Goal: Check status: Check status

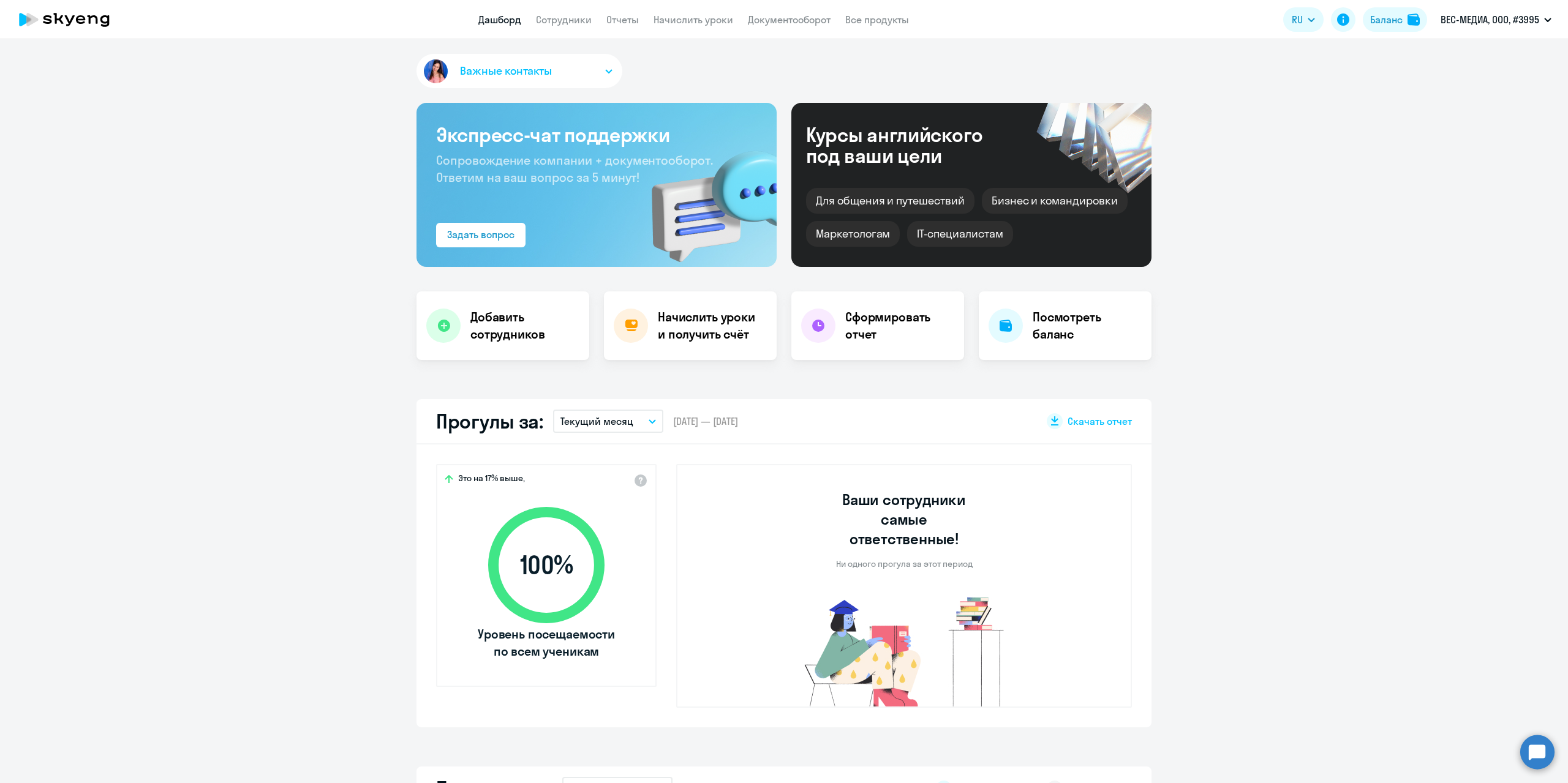
select select "30"
click at [1381, 30] on button "Баланс" at bounding box center [1395, 20] width 64 height 25
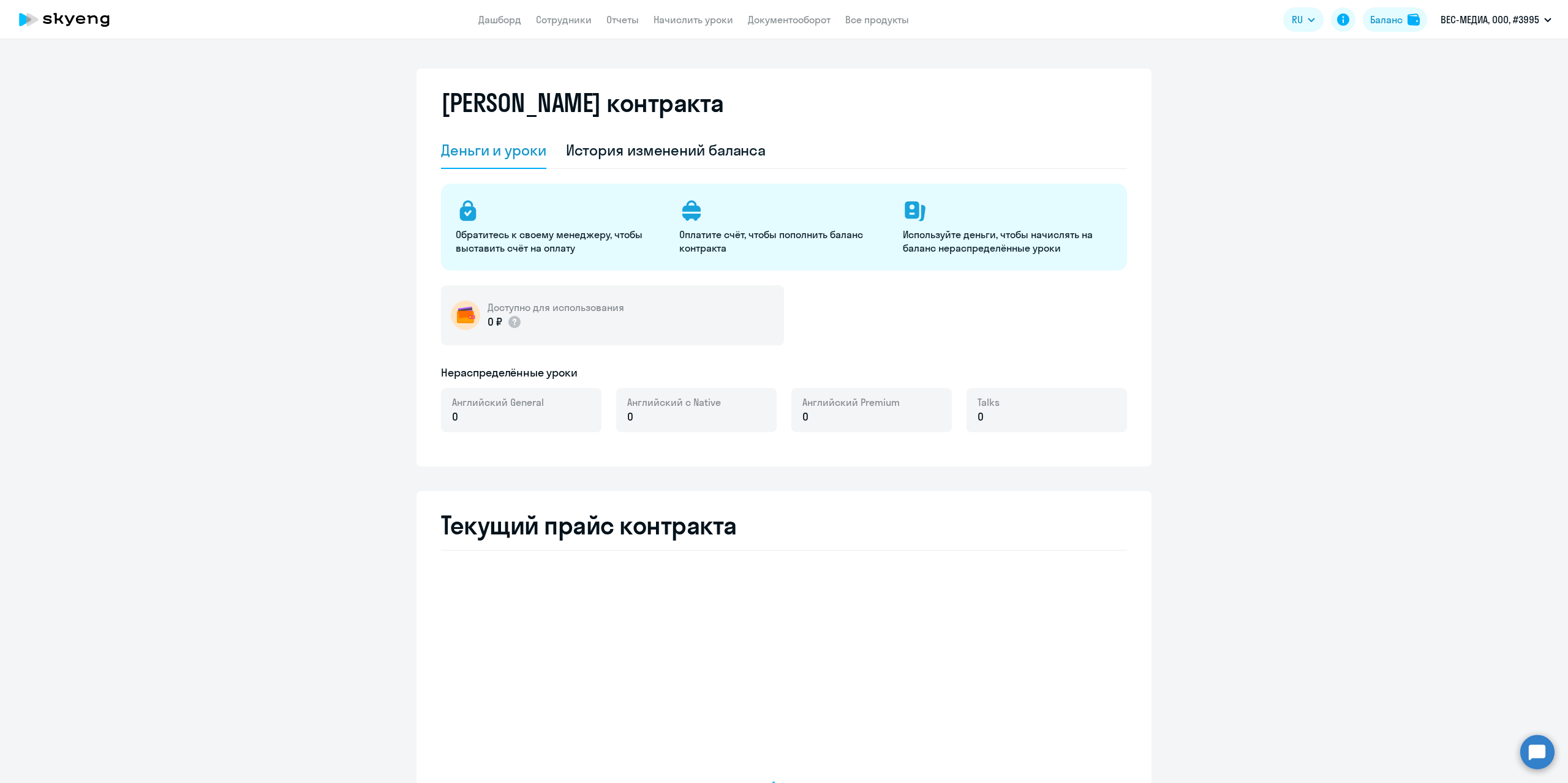
select select "english_adult_not_native_speaker"
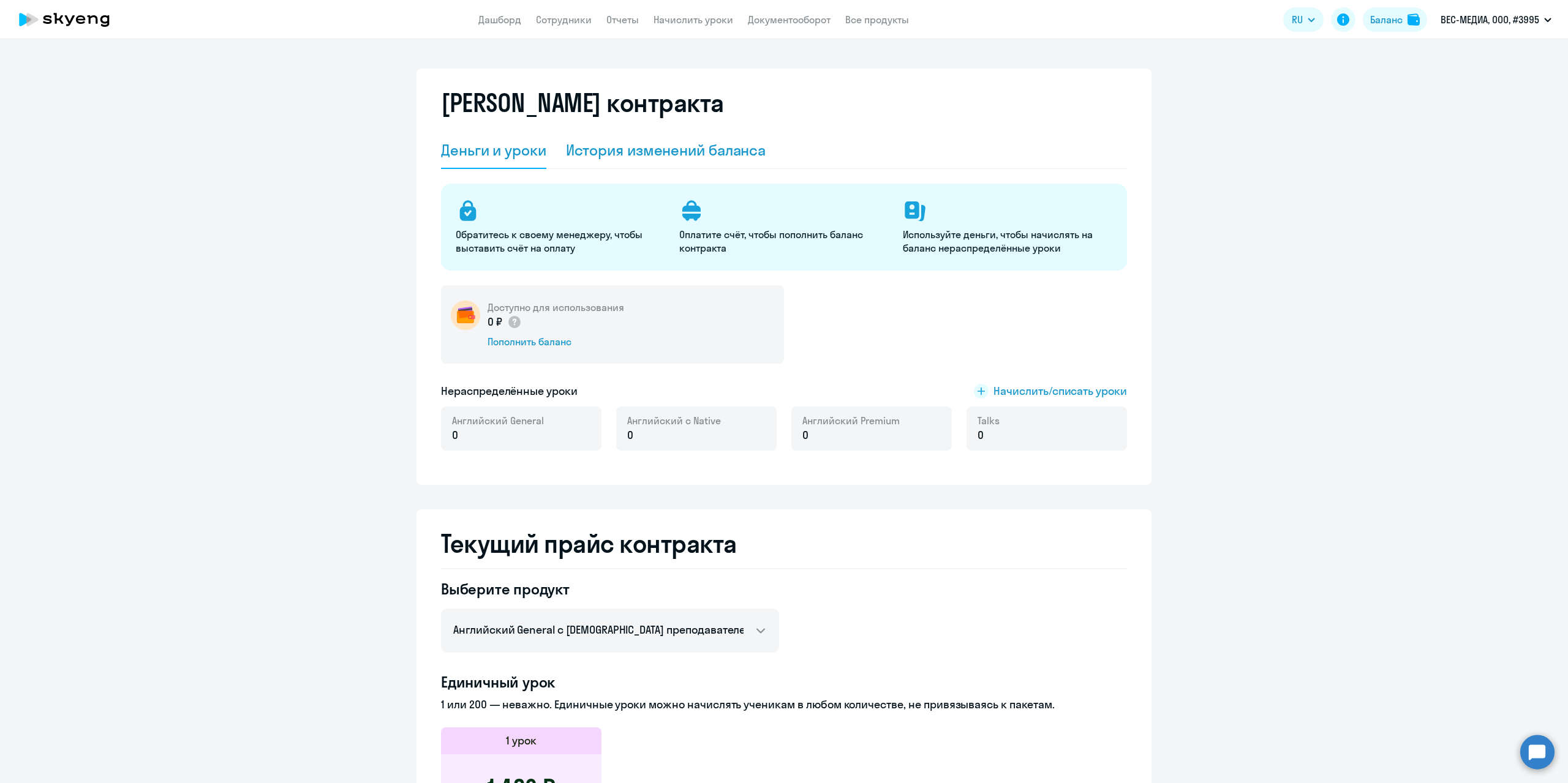
click at [656, 161] on div "История изменений баланса" at bounding box center [666, 151] width 200 height 37
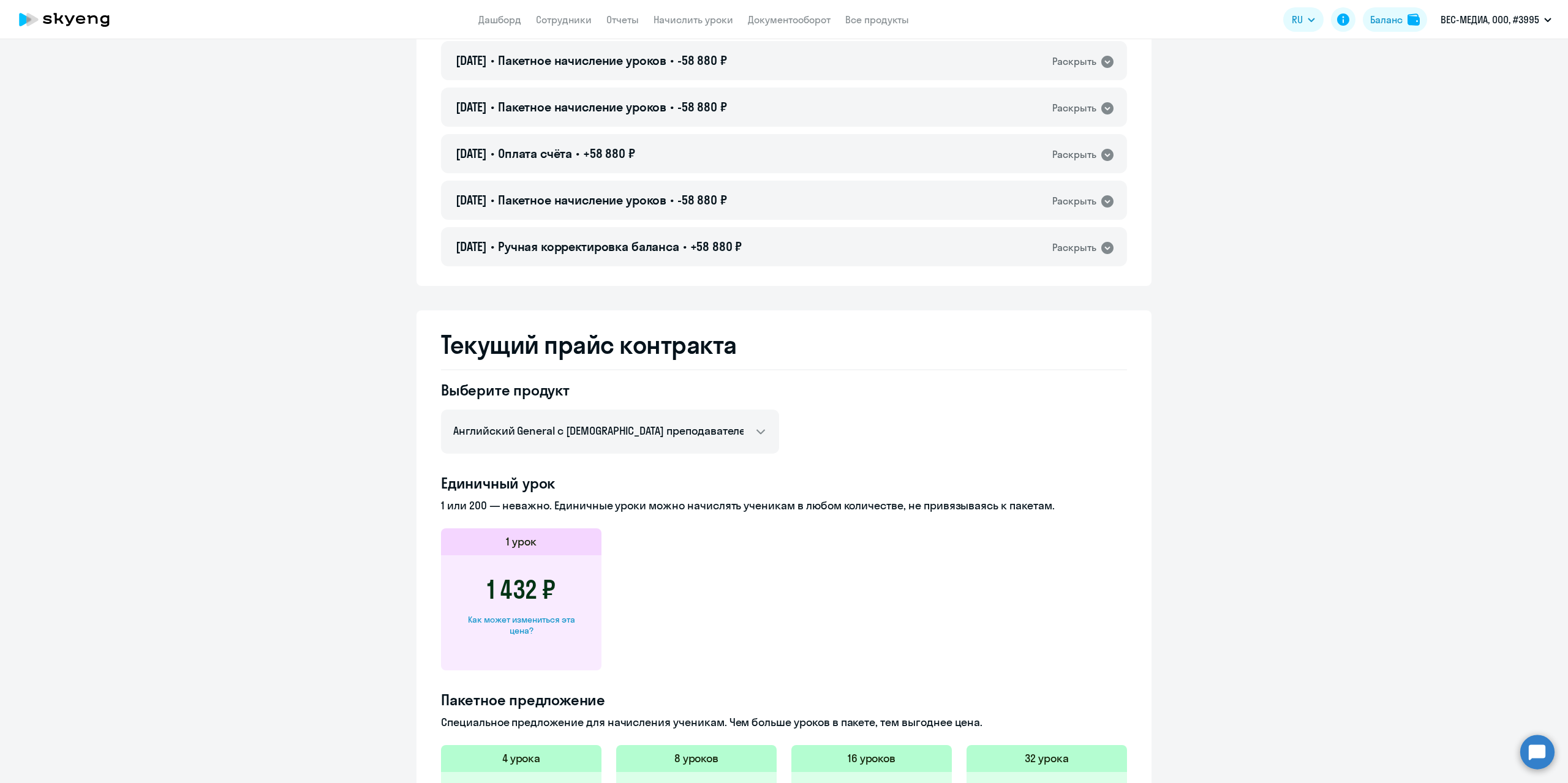
scroll to position [734, 0]
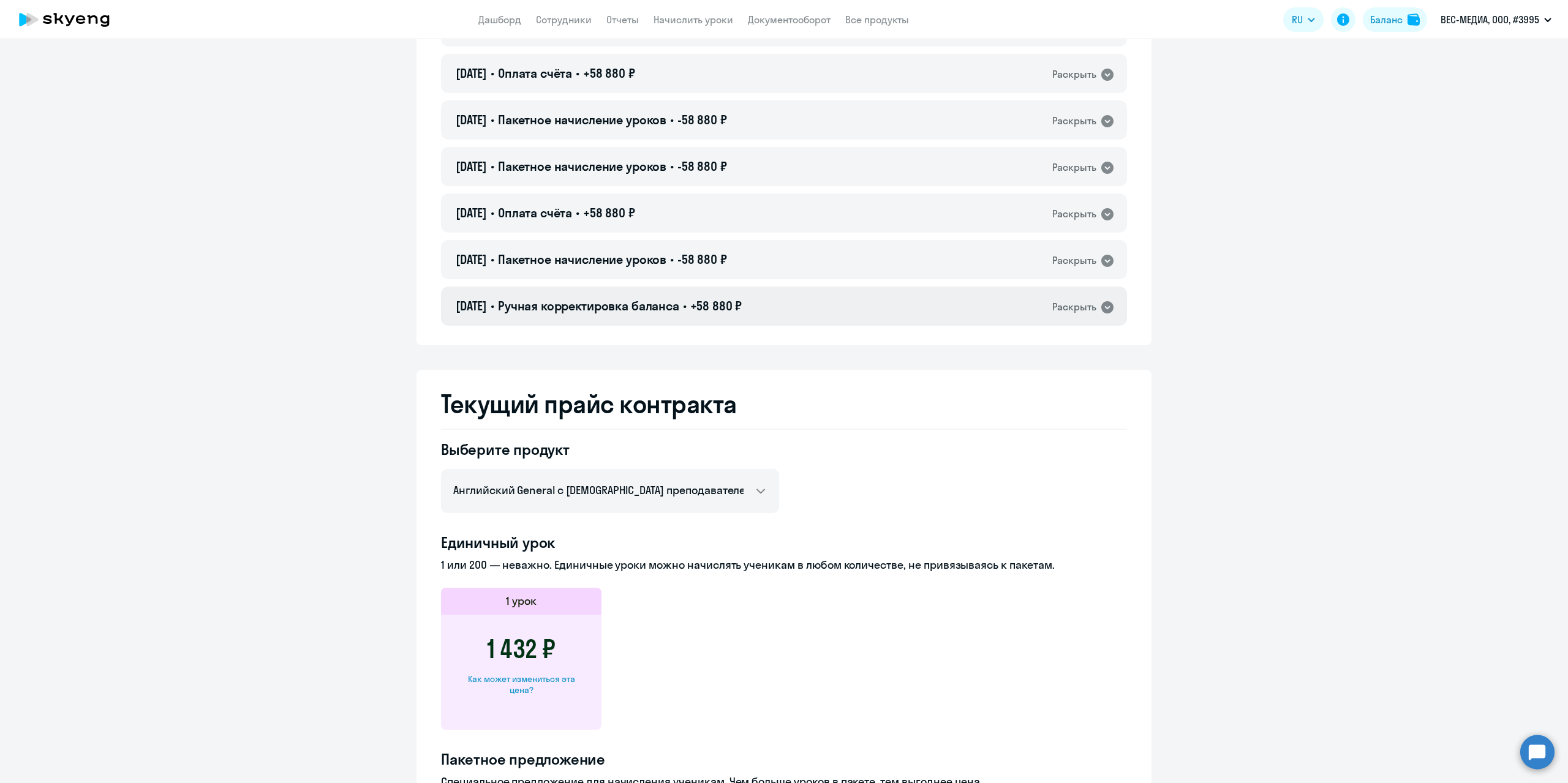
click at [1059, 306] on div "Раскрыть" at bounding box center [1074, 307] width 44 height 15
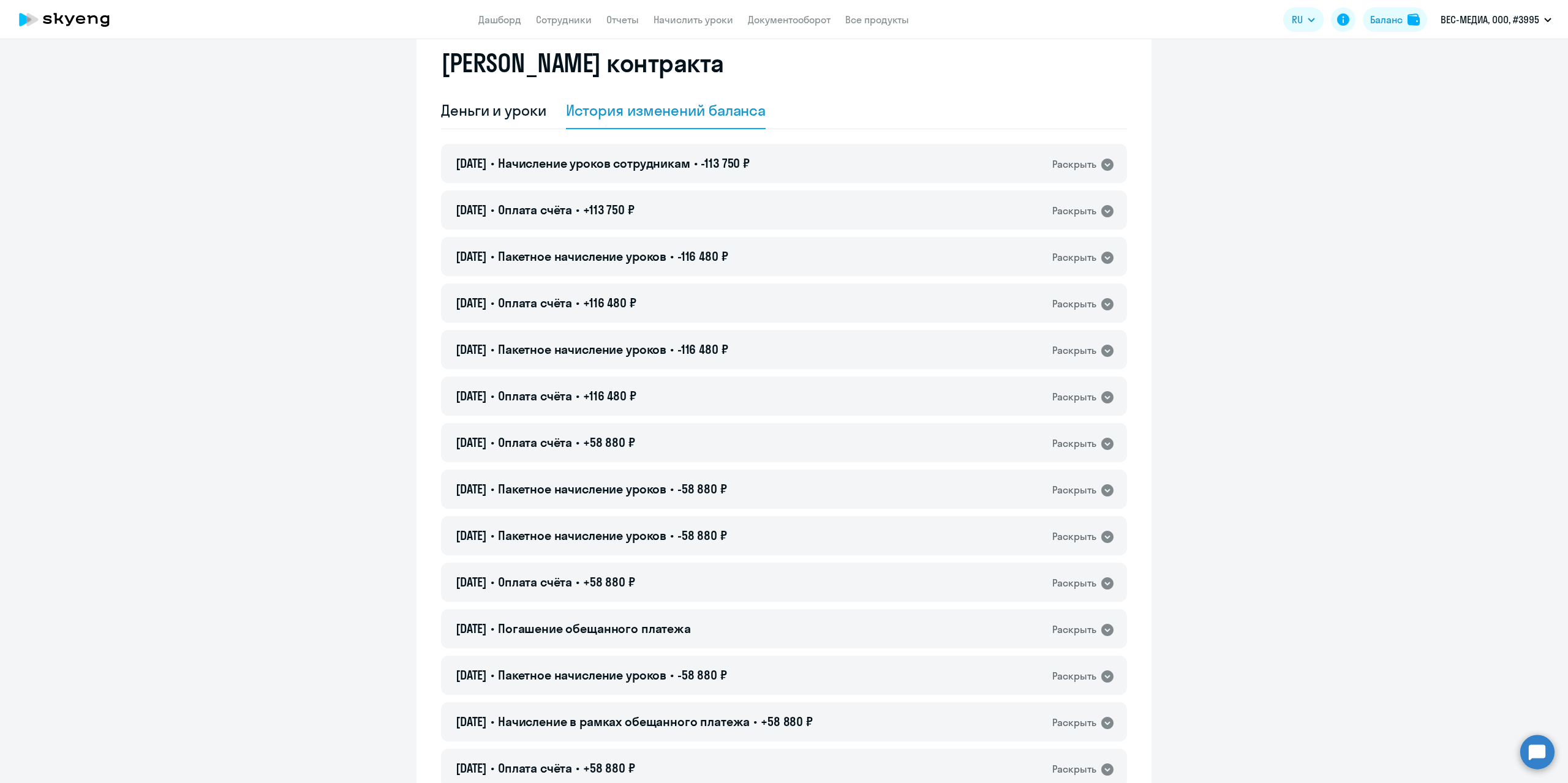
scroll to position [0, 0]
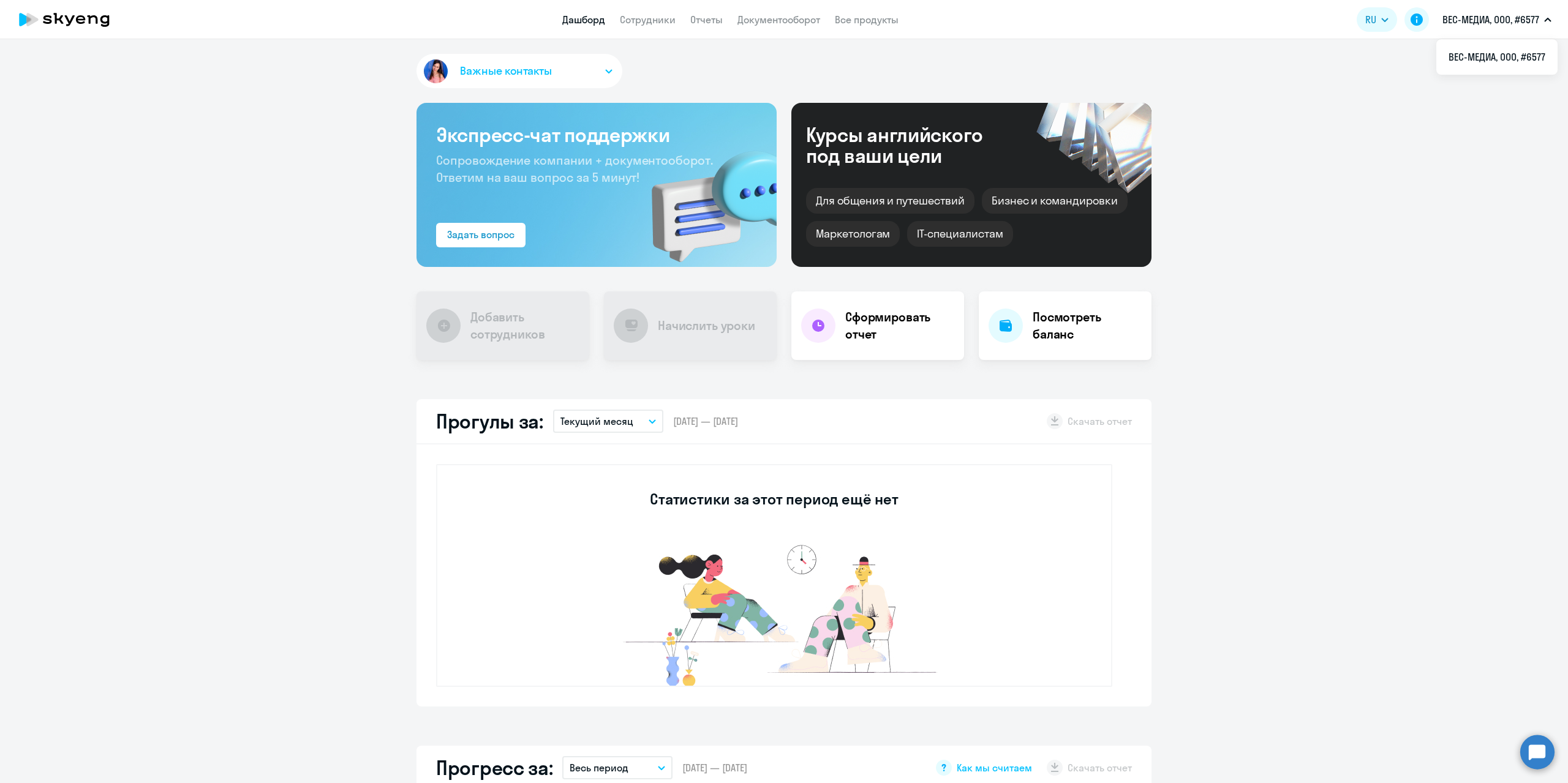
select select "30"
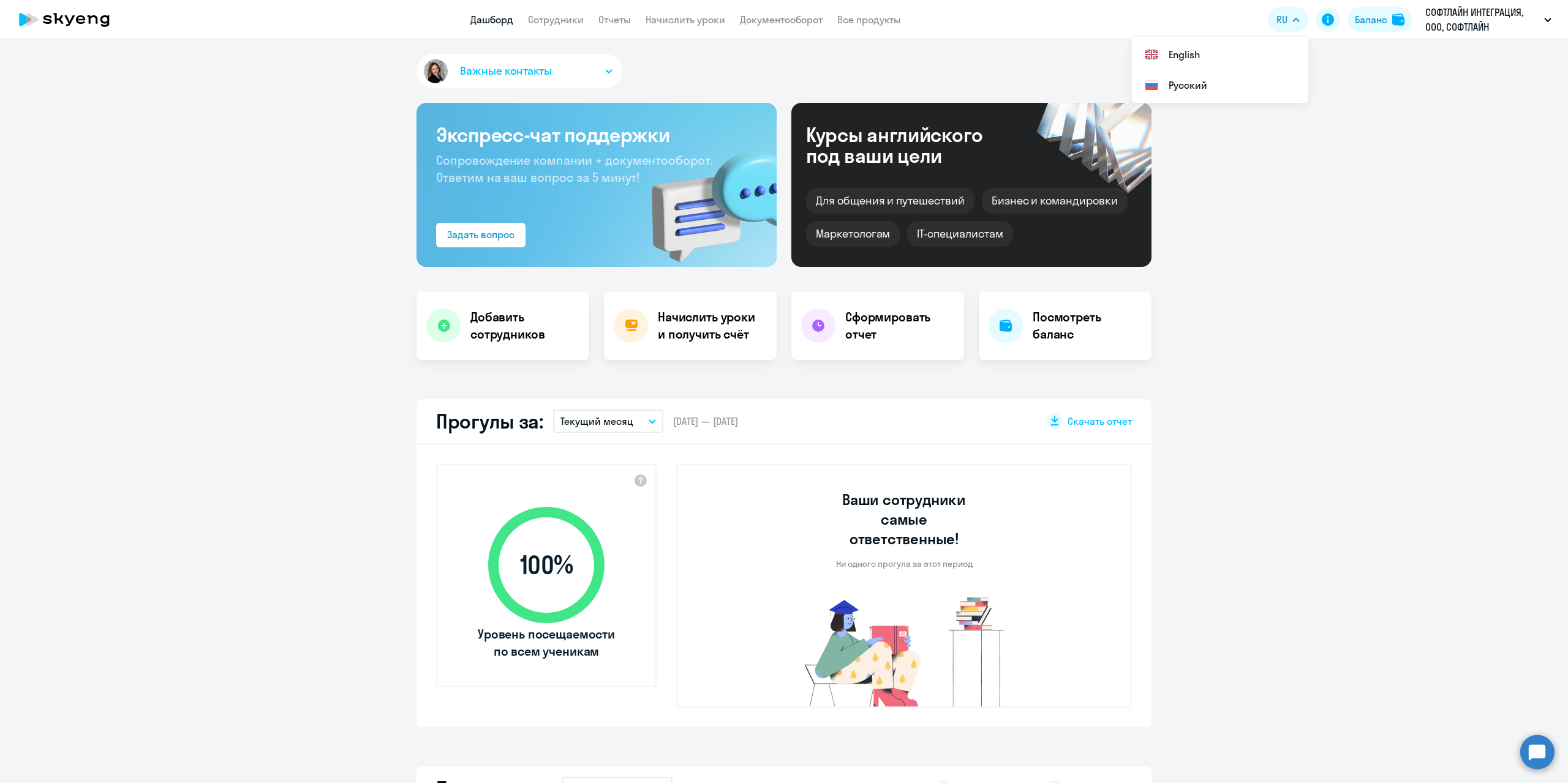
click at [1371, 28] on button "Баланс" at bounding box center [1379, 20] width 64 height 25
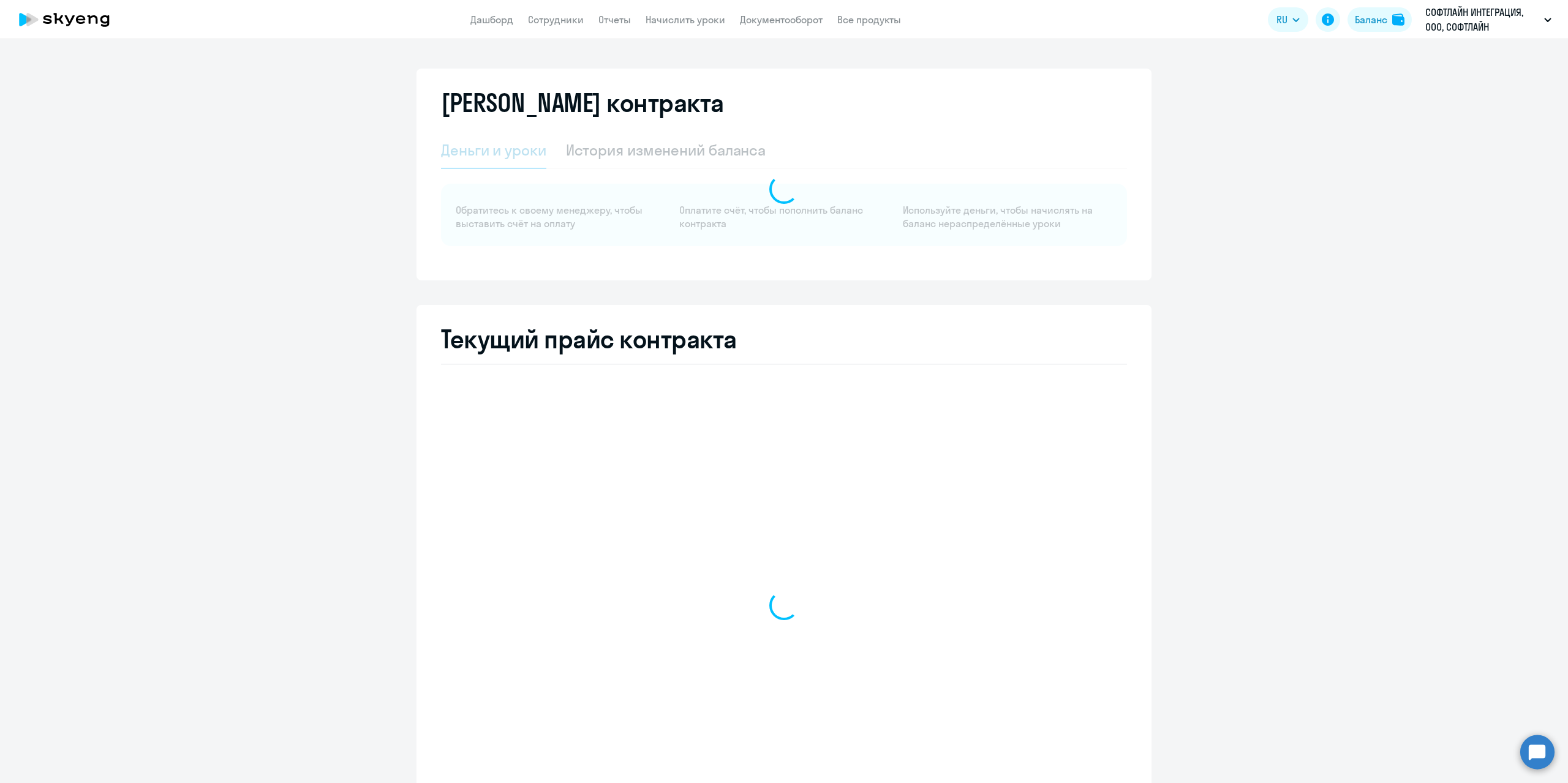
select select "english_adult_not_native_speaker"
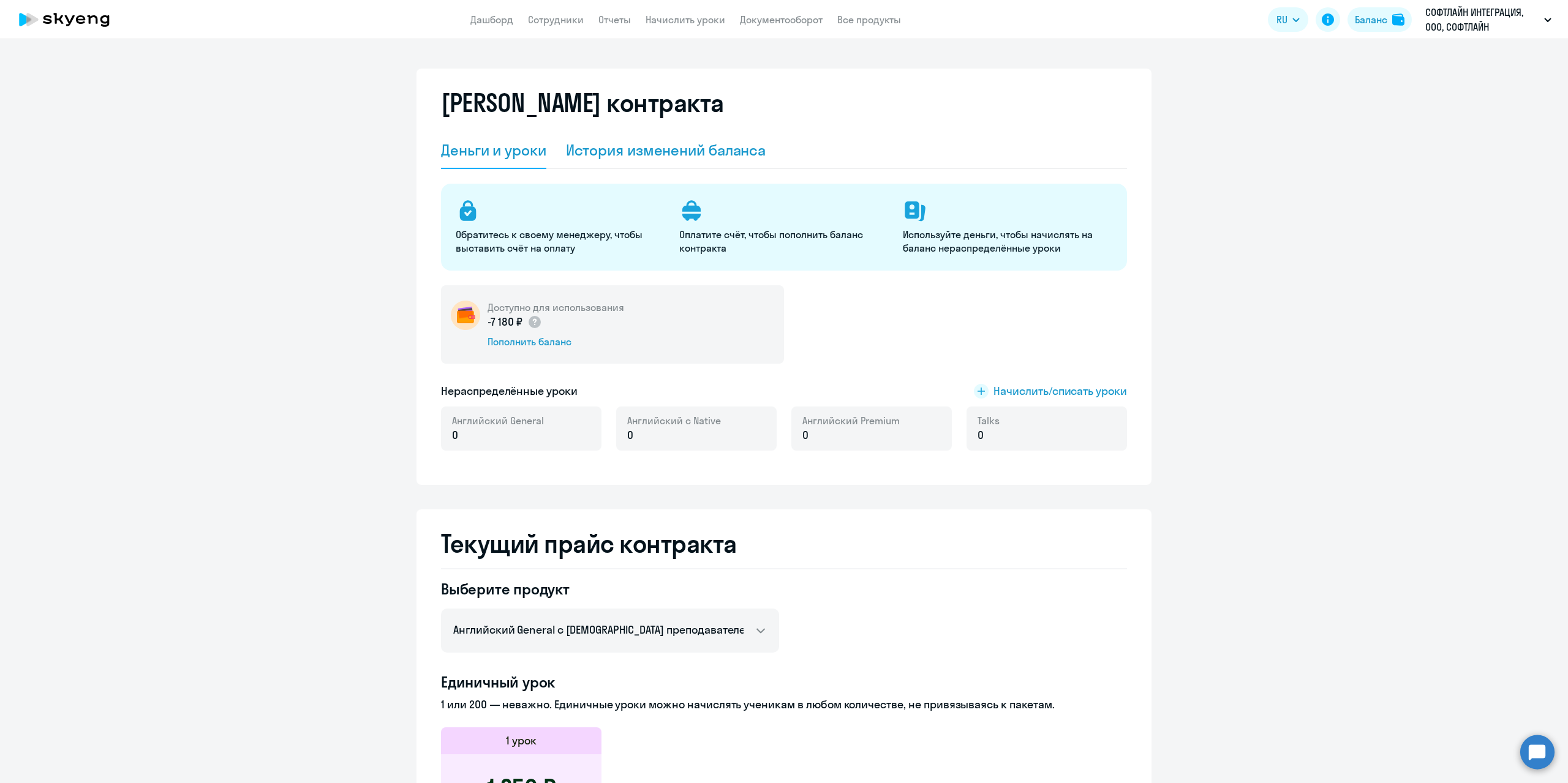
click at [627, 155] on div "История изменений баланса" at bounding box center [666, 150] width 200 height 20
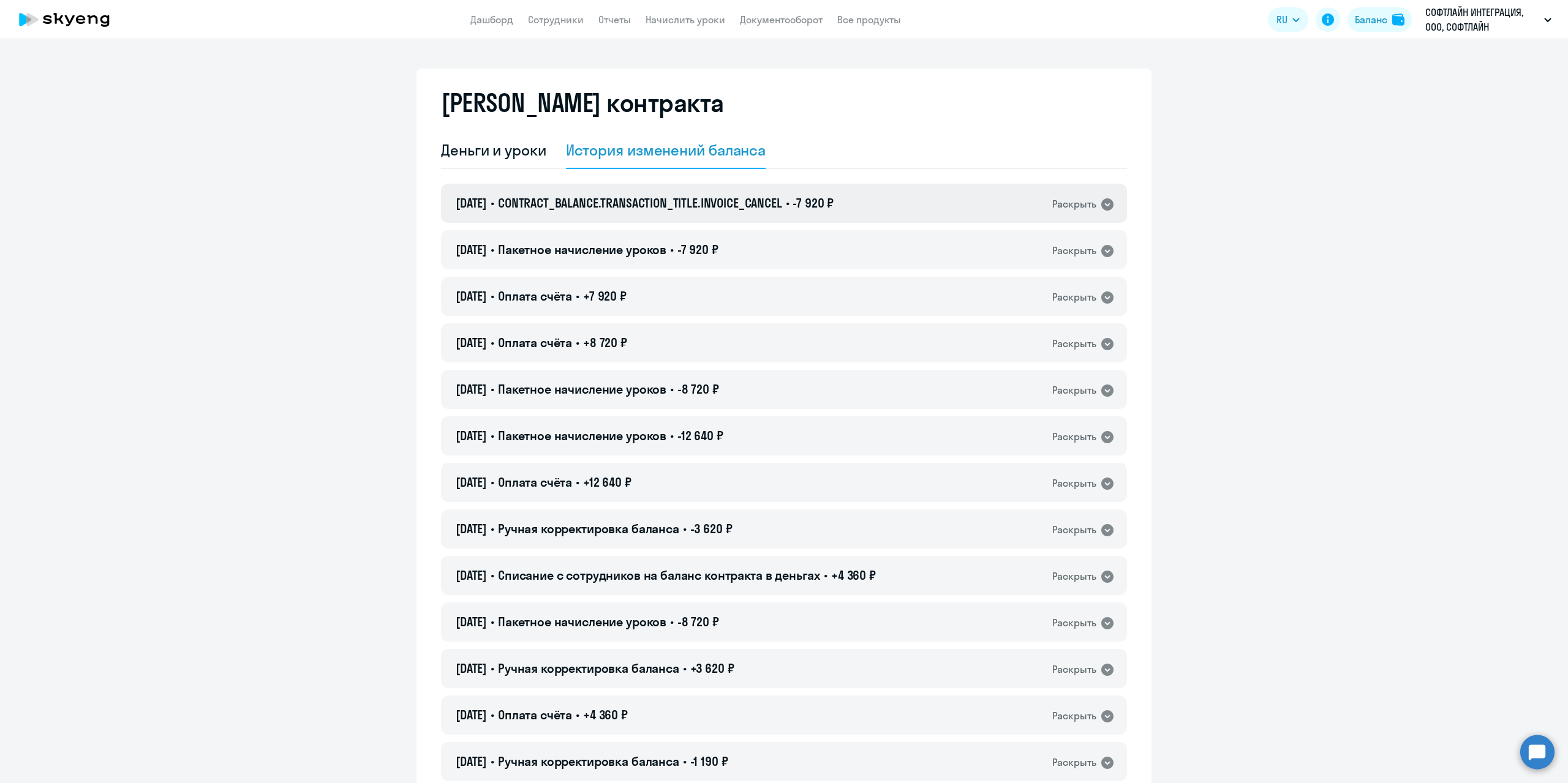
click at [1092, 205] on div "Раскрыть" at bounding box center [1074, 204] width 44 height 15
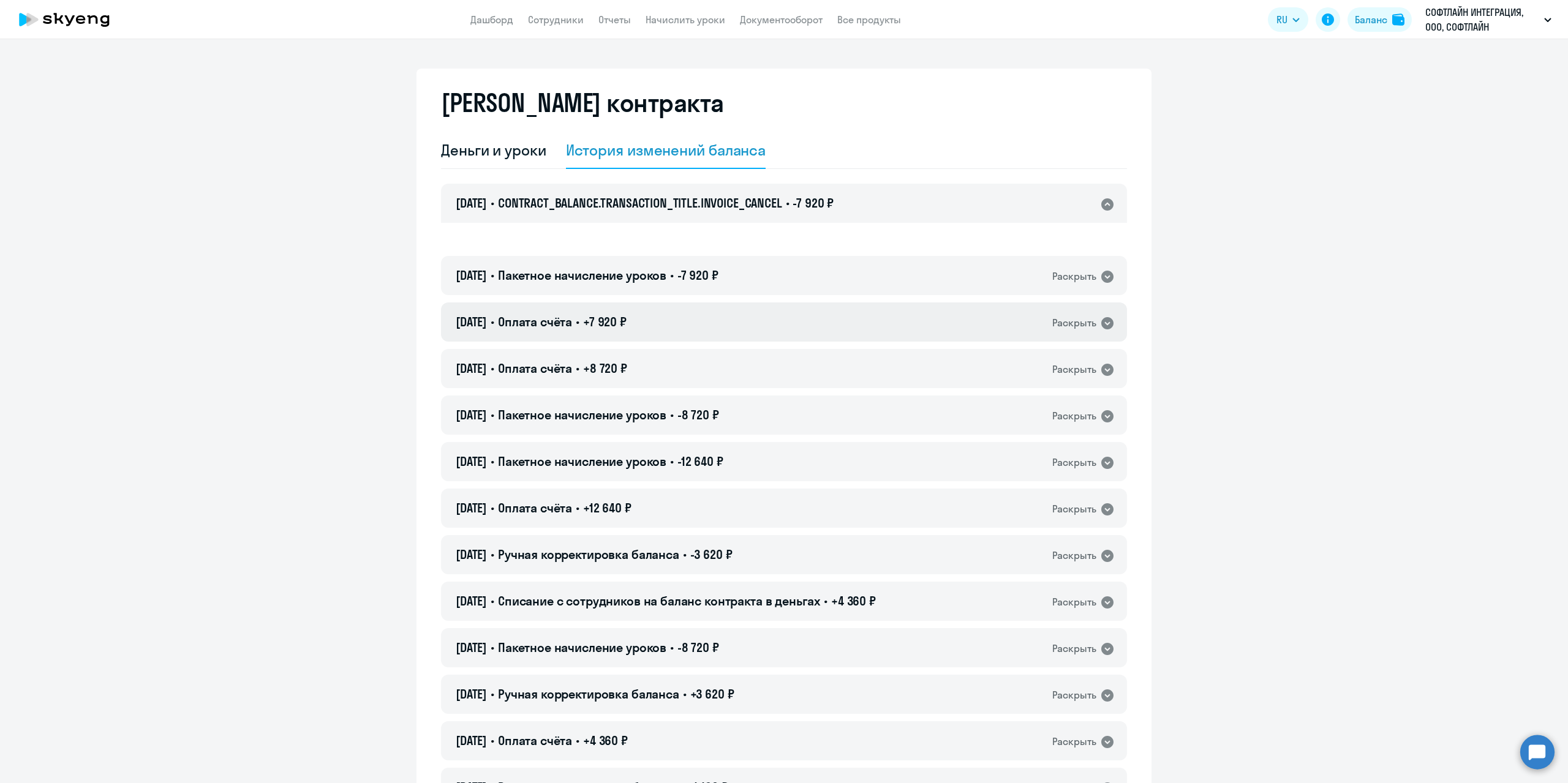
click at [1108, 329] on icon at bounding box center [1108, 323] width 15 height 15
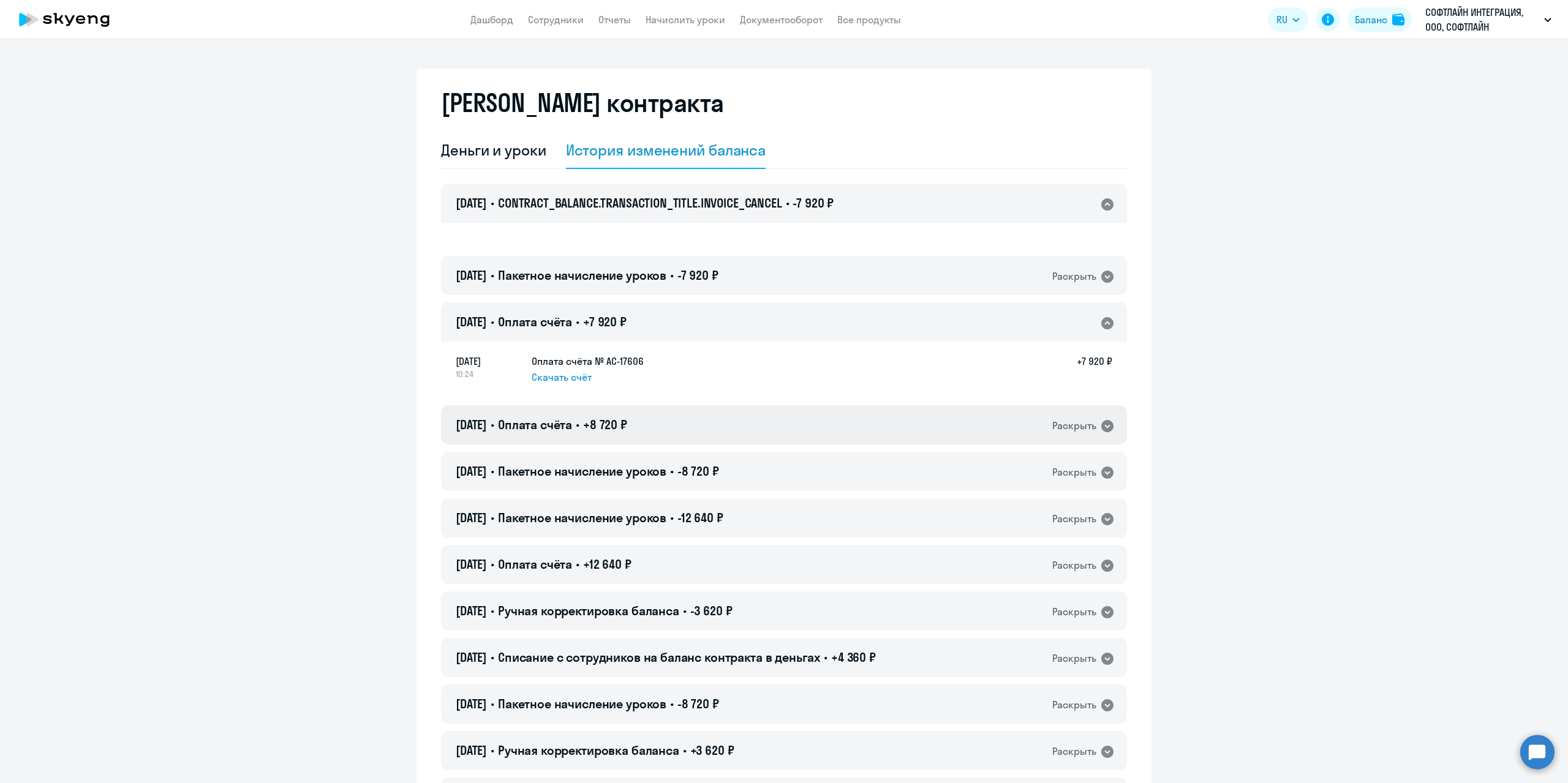
click at [1092, 423] on div "Раскрыть" at bounding box center [1074, 426] width 44 height 15
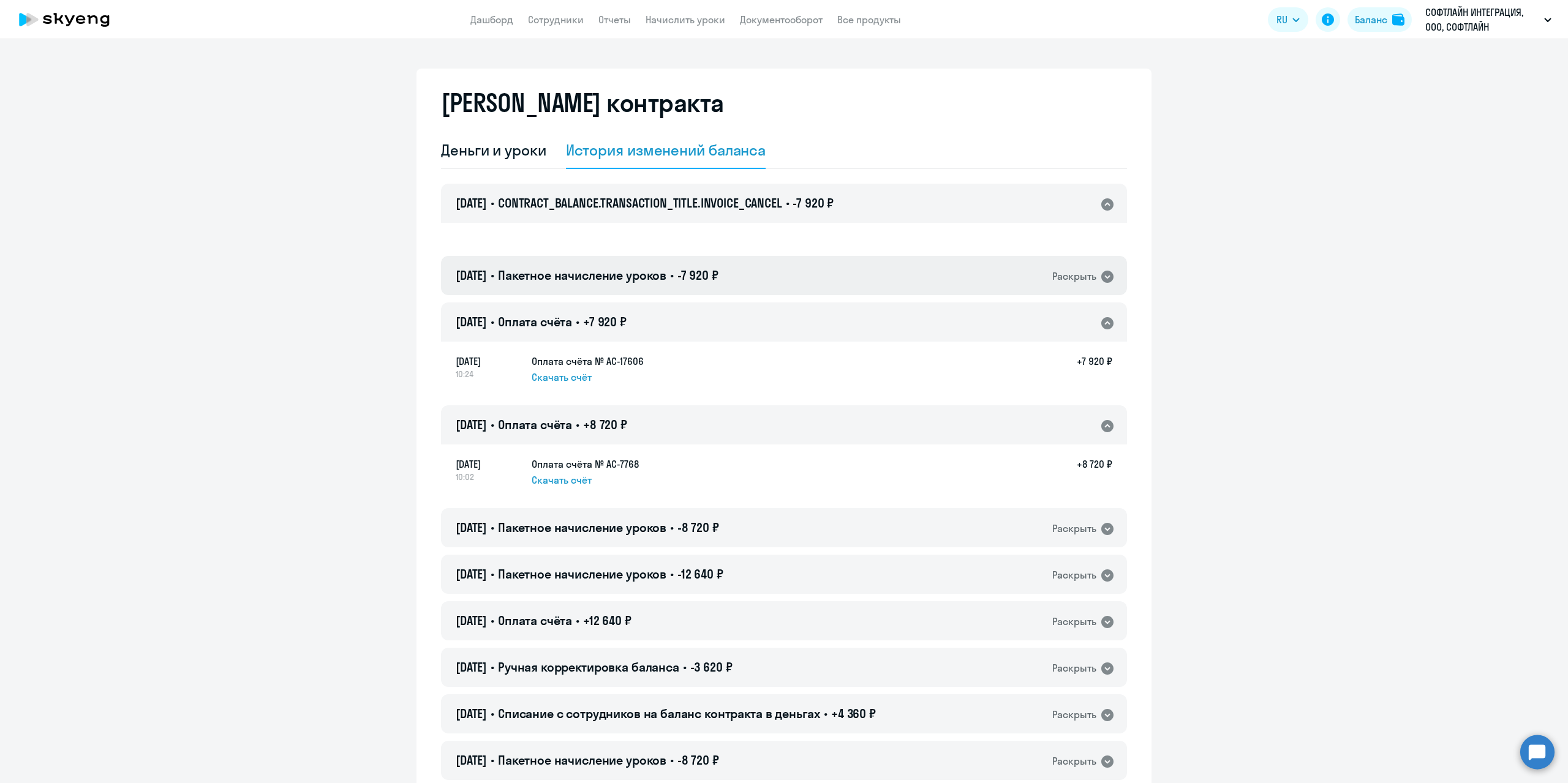
click at [1098, 265] on div "12.08.2025 • Пакетное начисление уроков • -7 920 ₽ Раскрыть" at bounding box center [783, 275] width 686 height 39
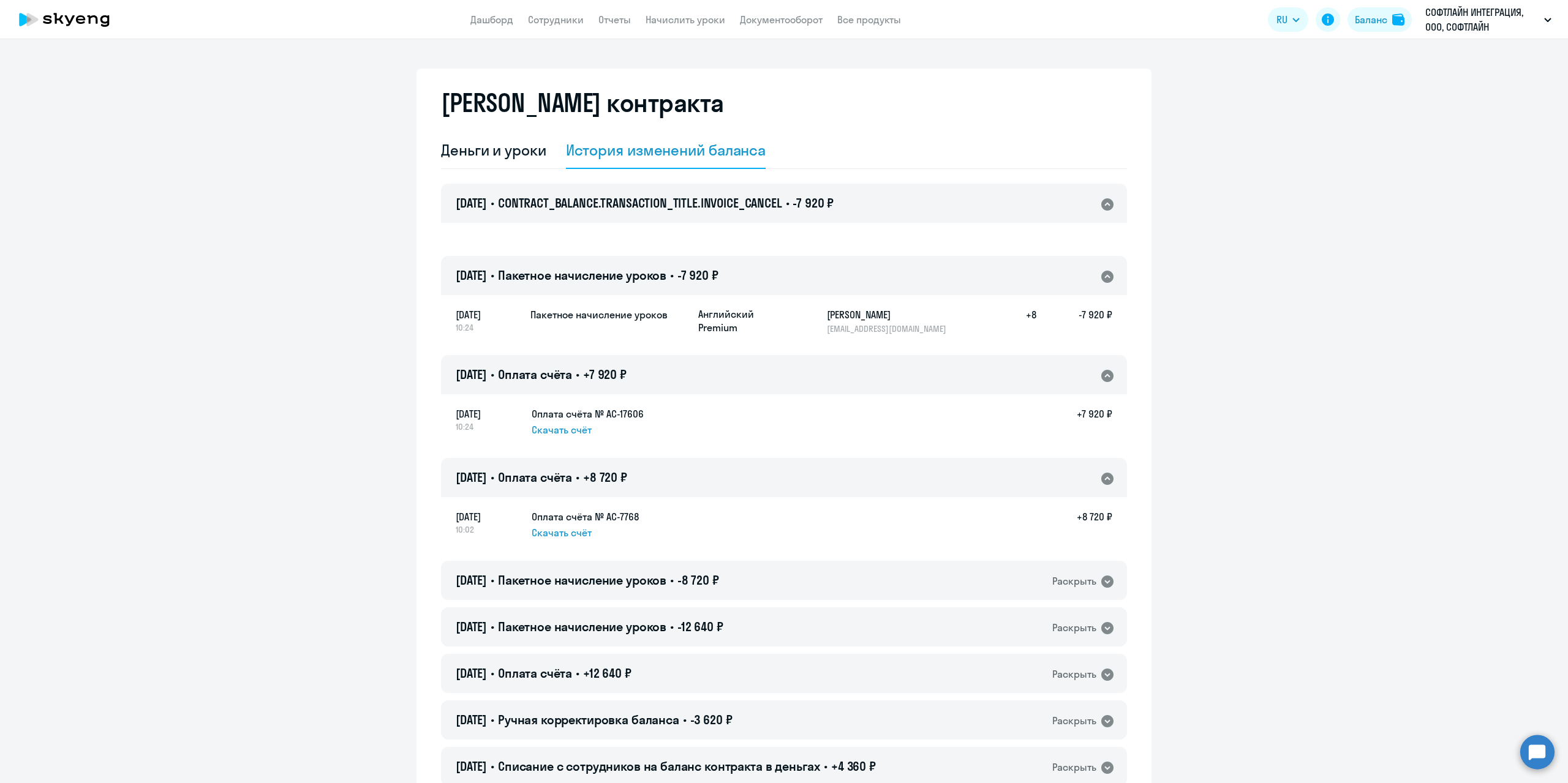
click at [1112, 207] on div "12.08.2025 • CONTRACT_BALANCE.TRANSACTION_TITLE.INVOICE_CANCEL • -7 920 ₽ Раскр…" at bounding box center [783, 203] width 686 height 39
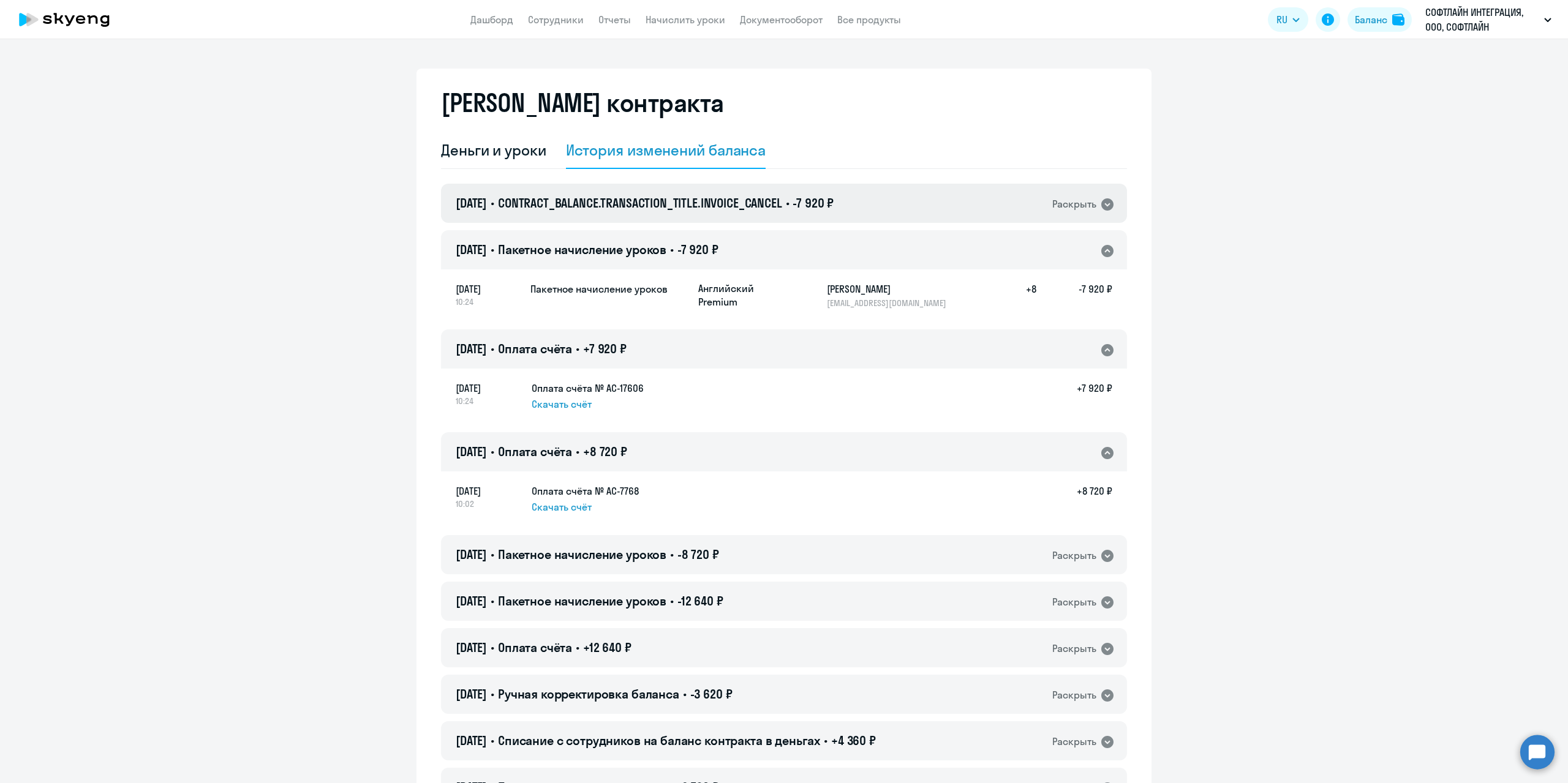
click at [1105, 201] on icon at bounding box center [1108, 205] width 12 height 12
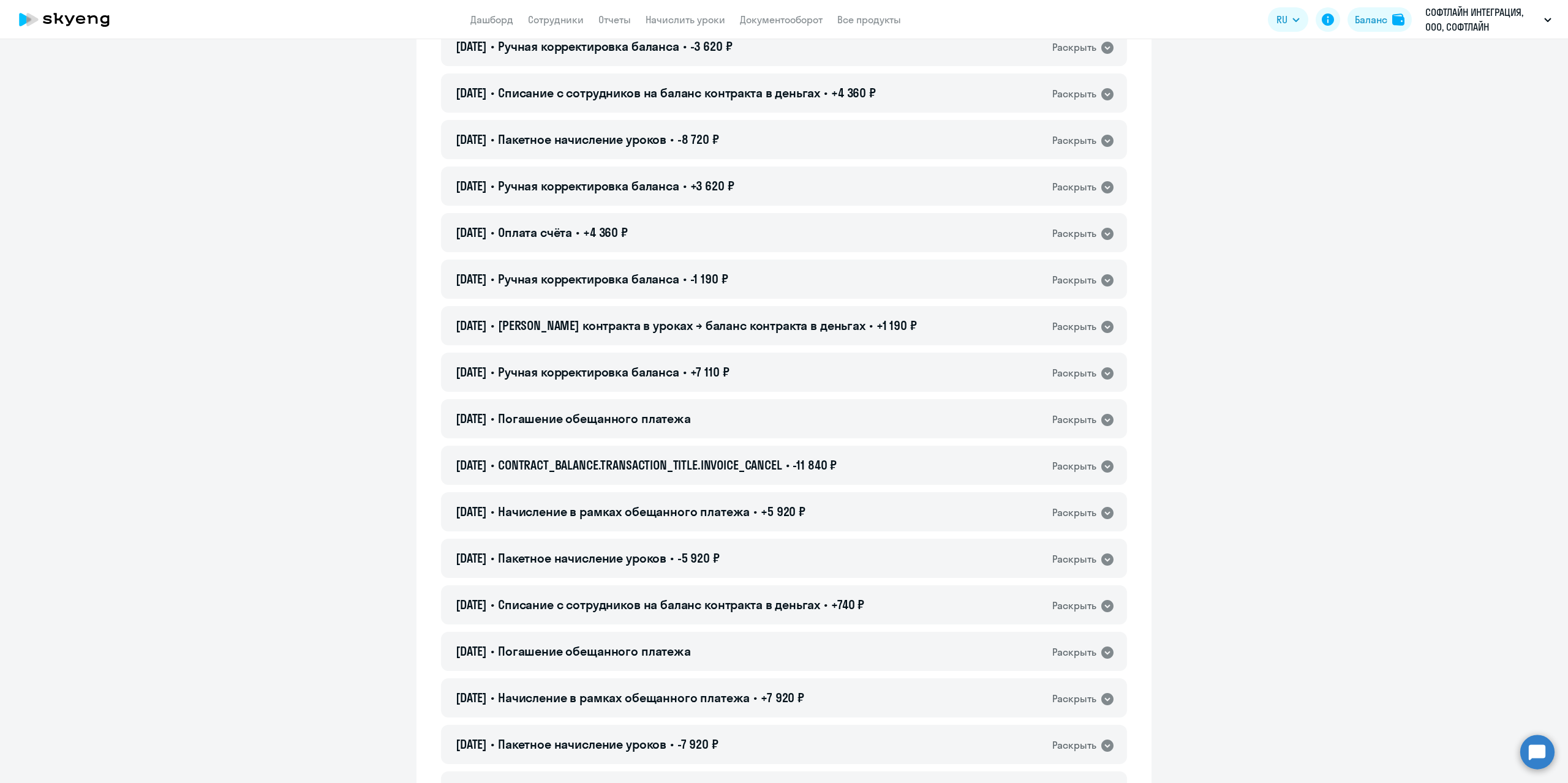
scroll to position [734, 0]
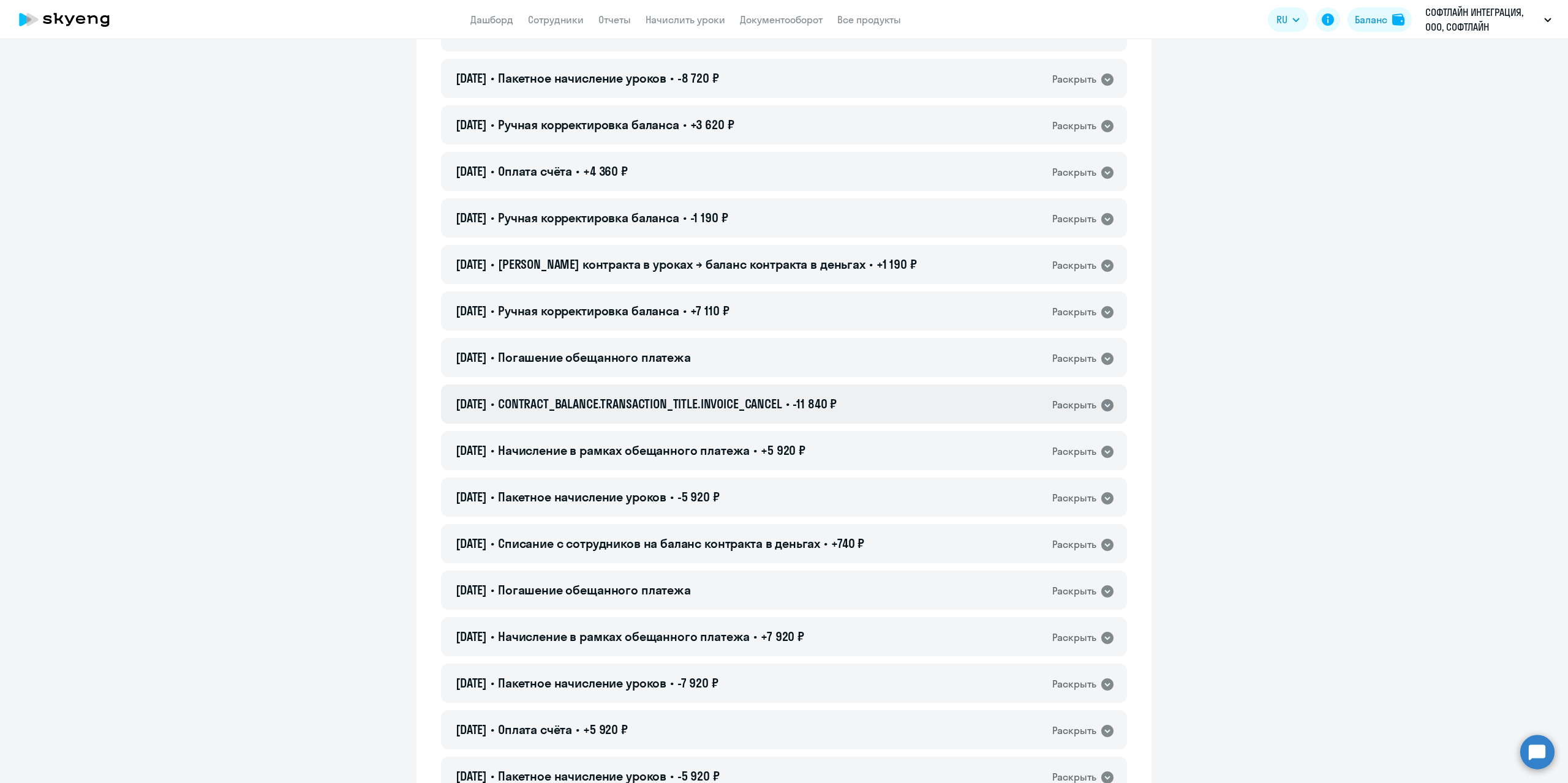
click at [1087, 399] on div "Раскрыть" at bounding box center [1074, 405] width 44 height 15
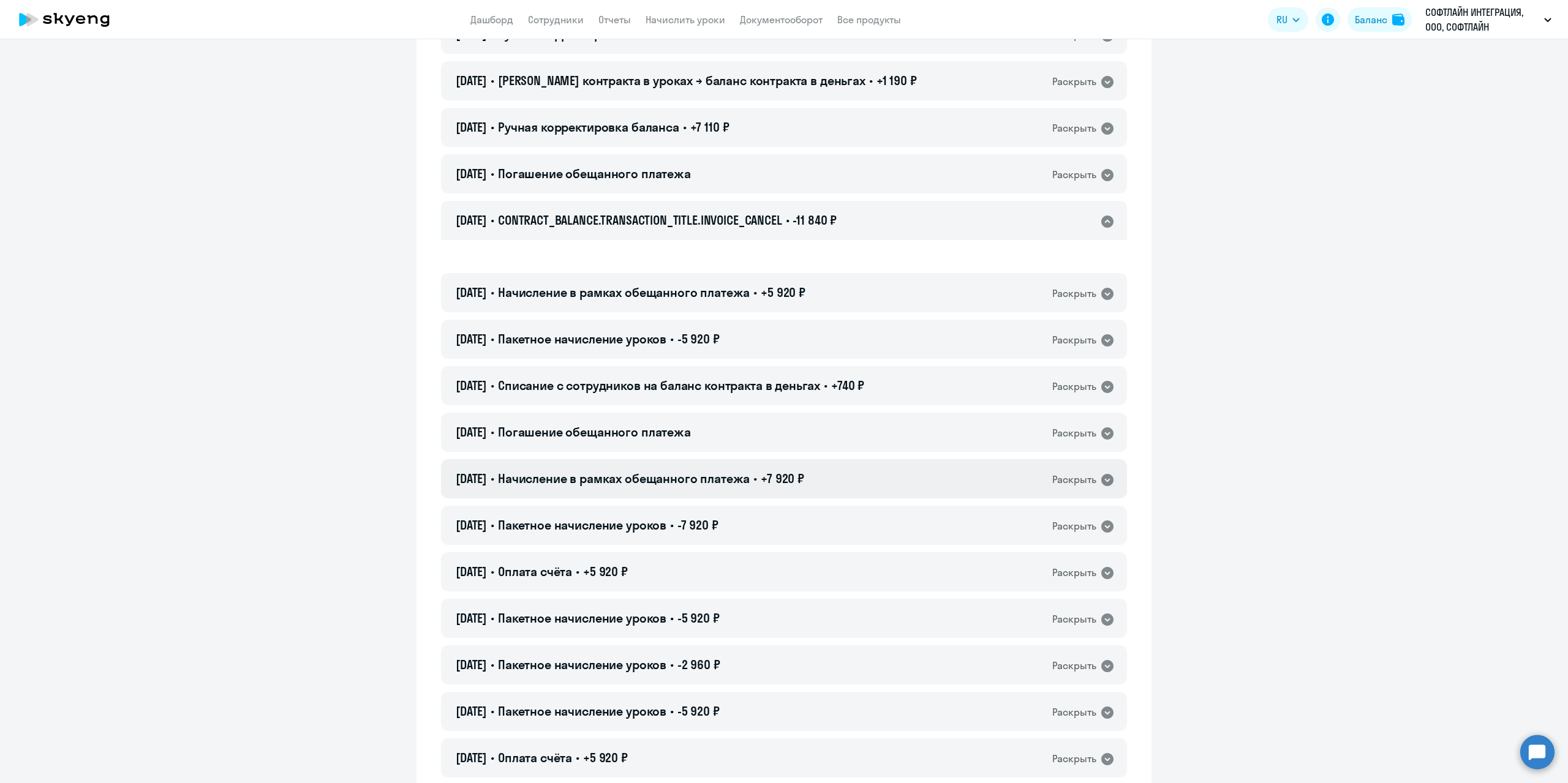
scroll to position [1041, 0]
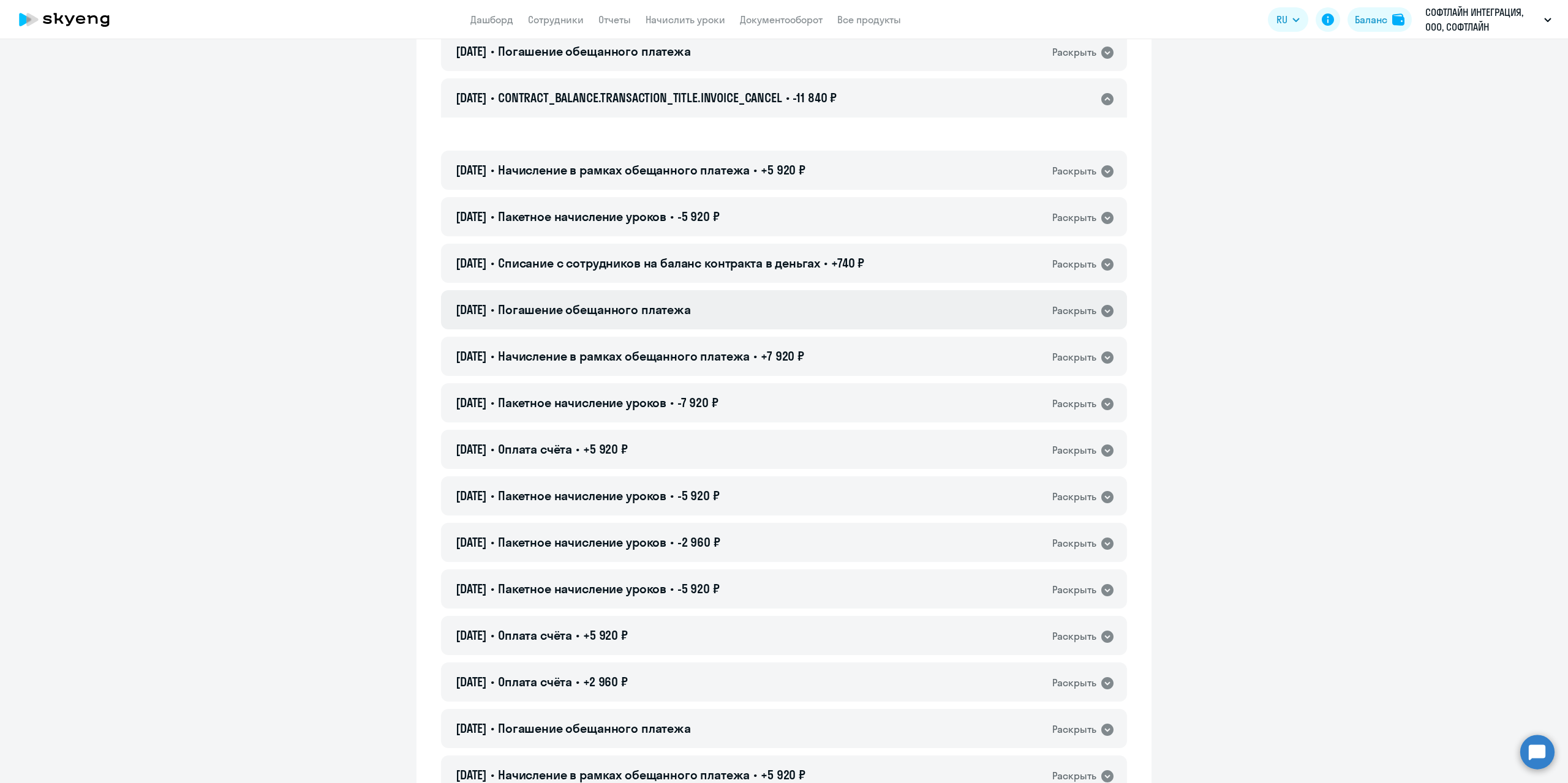
click at [1052, 315] on div "Раскрыть" at bounding box center [1074, 310] width 44 height 15
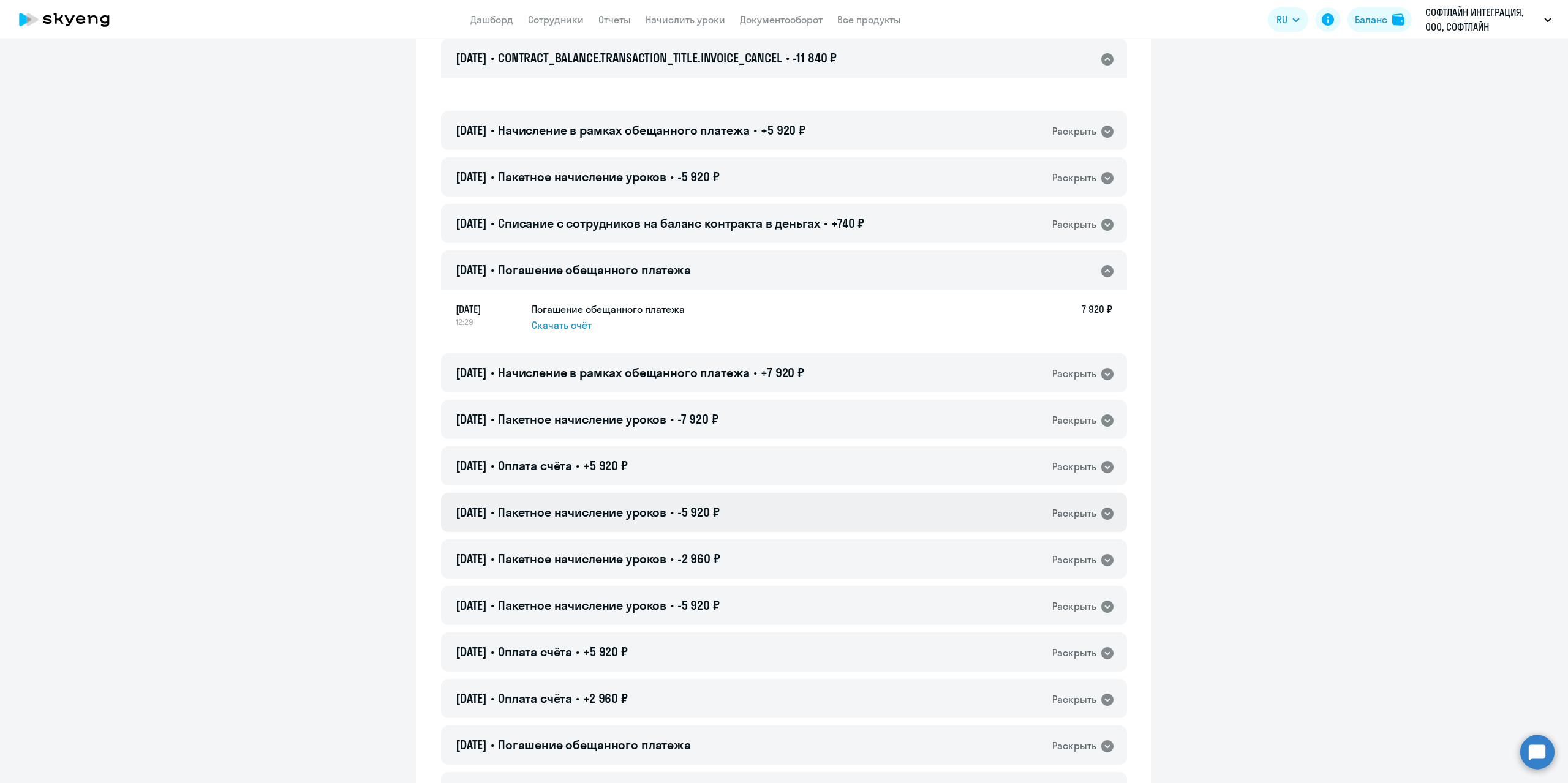
scroll to position [1102, 0]
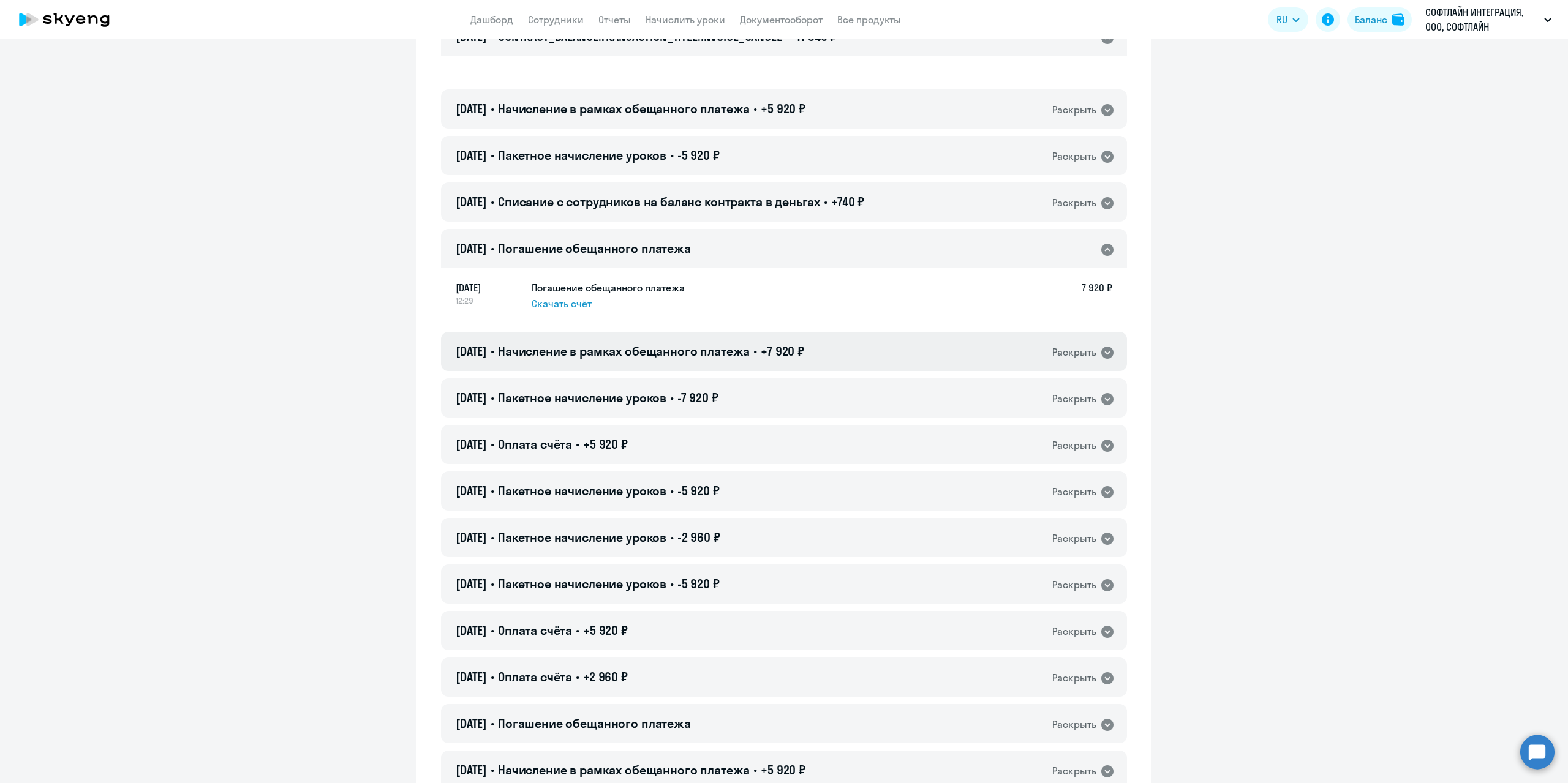
click at [1102, 363] on div "24.12.2024 • Начисление в рамках обещанного платежа • +7 920 ₽ Раскрыть" at bounding box center [783, 352] width 686 height 39
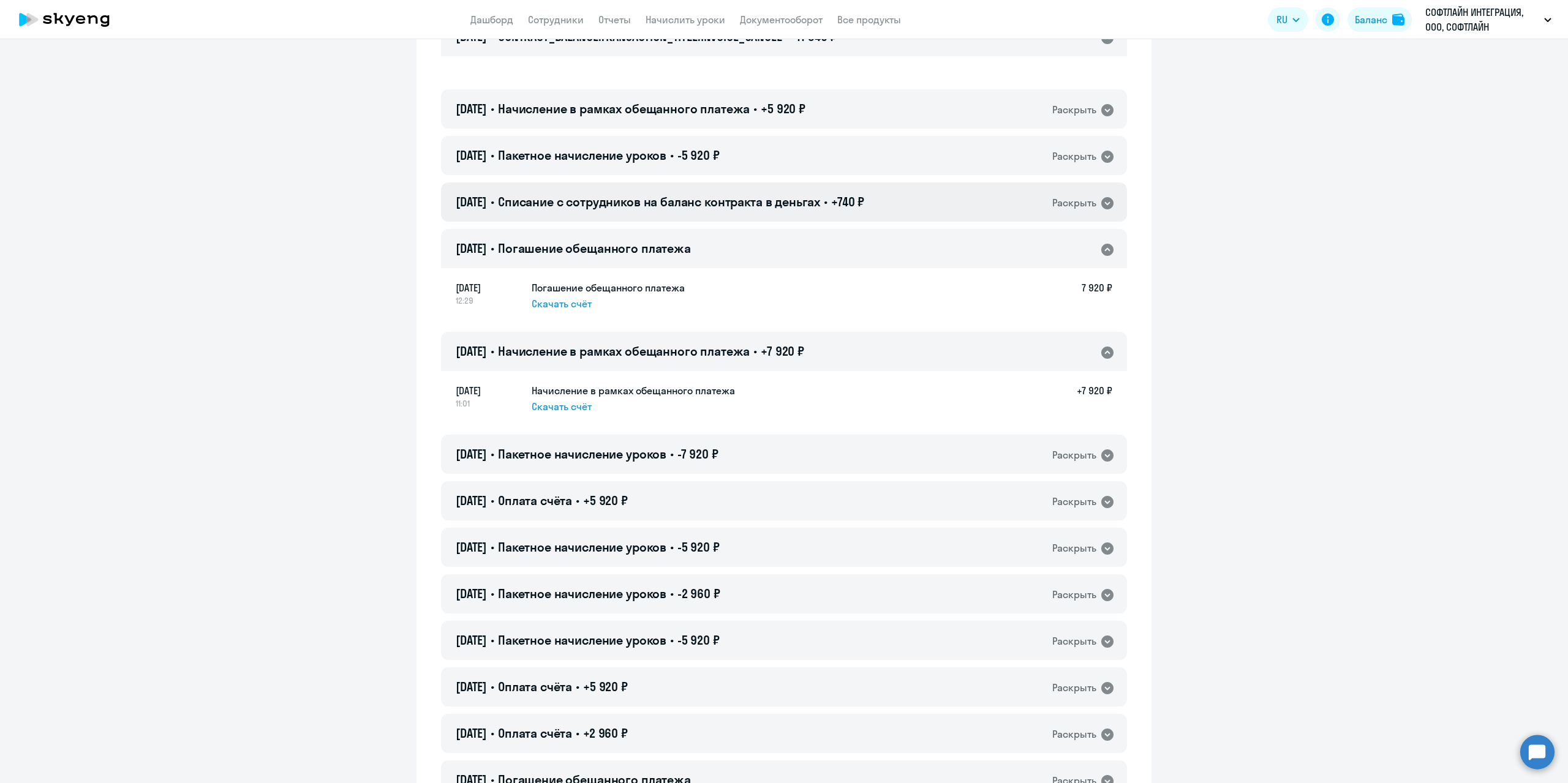
click at [1085, 201] on div "Раскрыть" at bounding box center [1074, 203] width 44 height 15
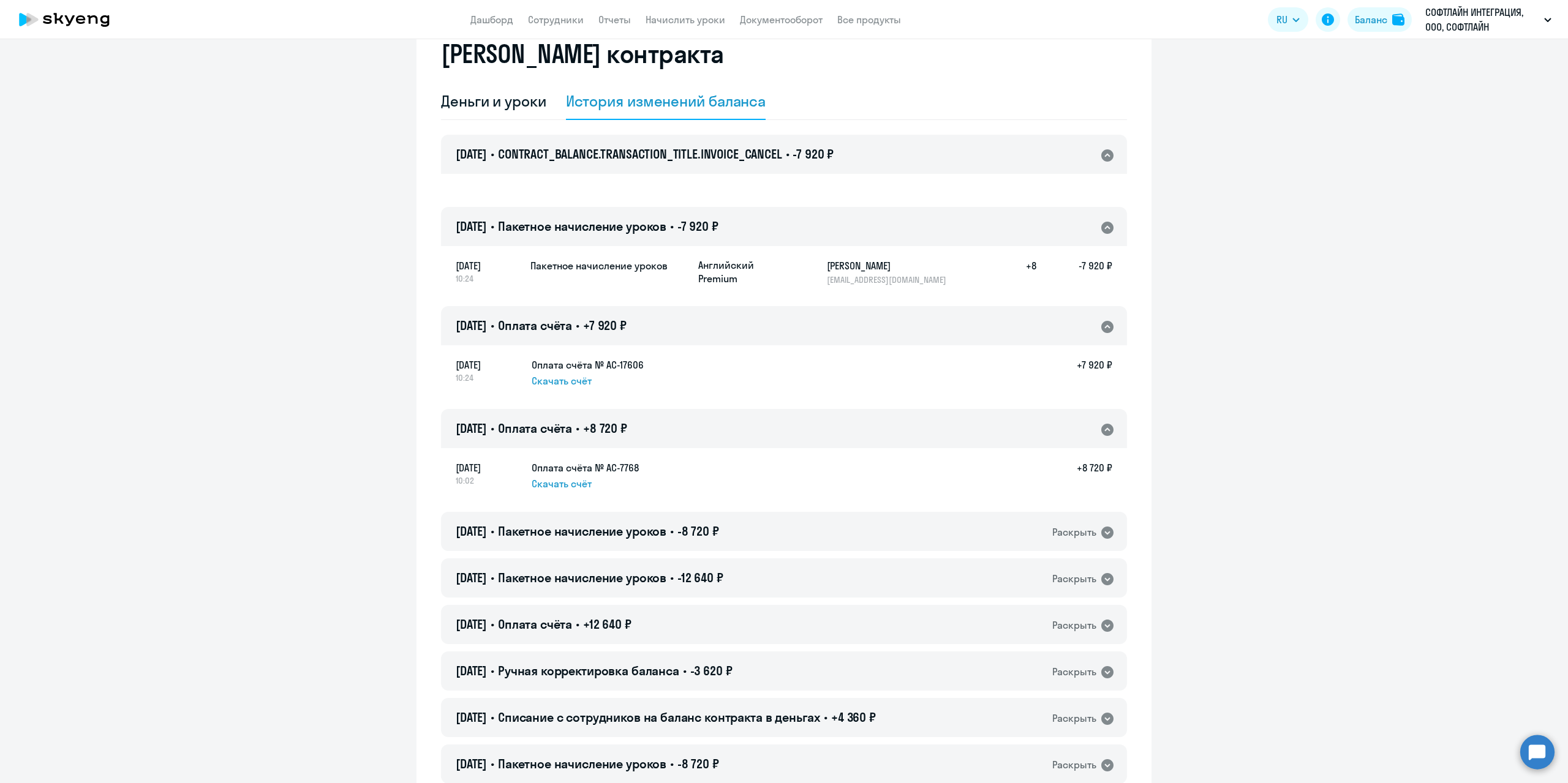
scroll to position [0, 0]
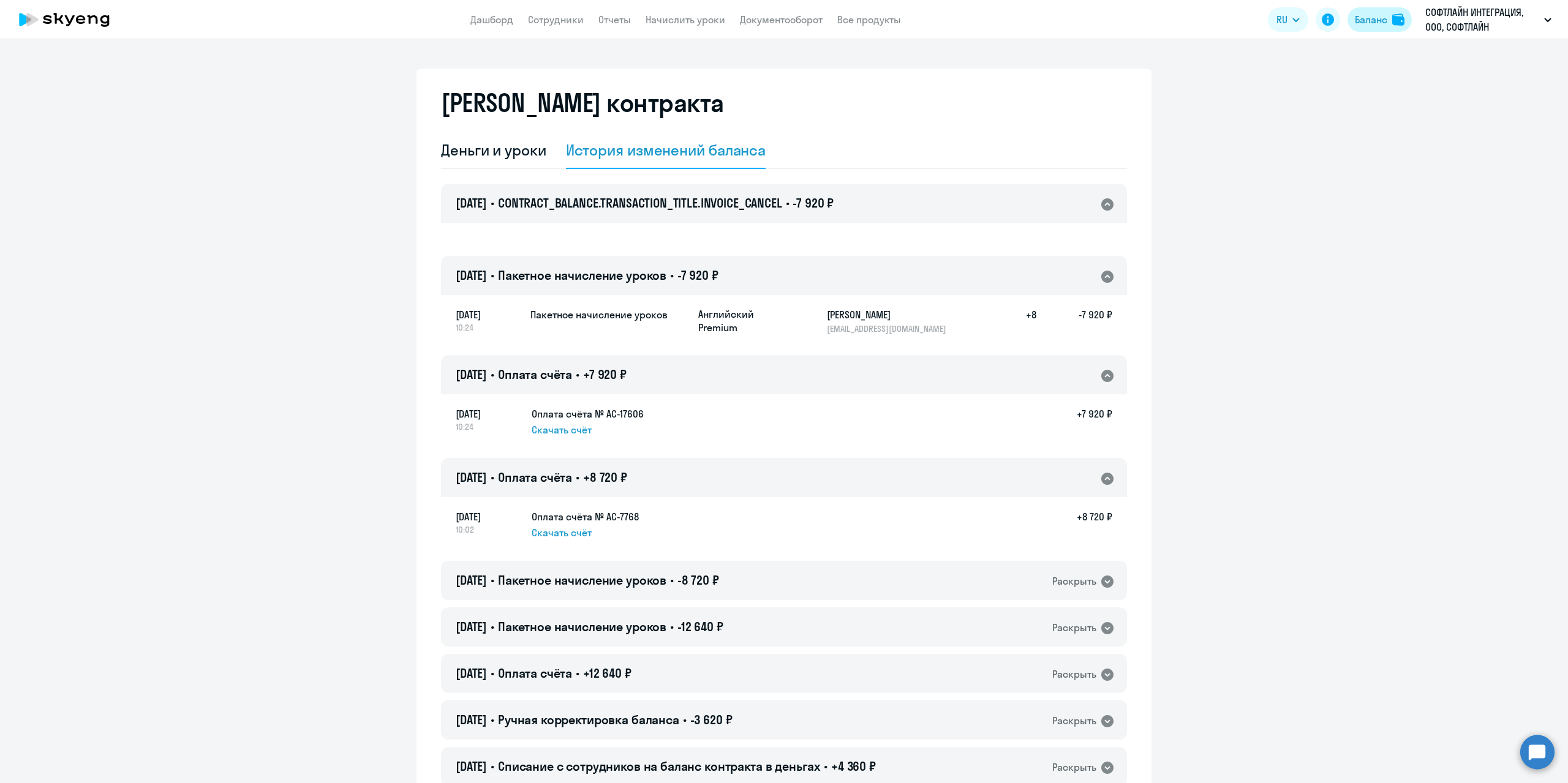
click at [1357, 26] on div "Баланс" at bounding box center [1371, 20] width 33 height 15
click at [505, 149] on div "Деньги и уроки" at bounding box center [493, 150] width 105 height 20
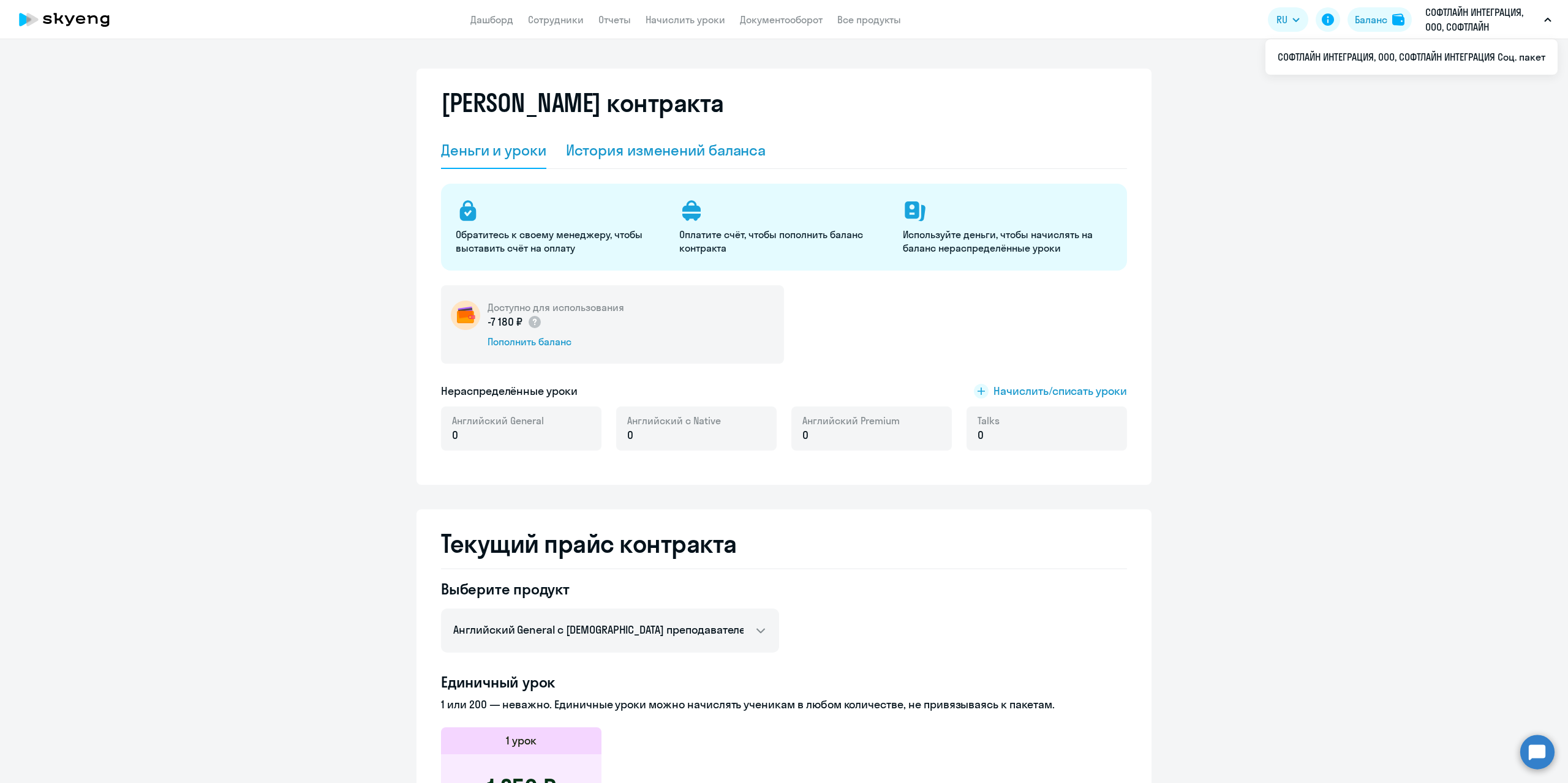
click at [632, 150] on div "История изменений баланса" at bounding box center [666, 150] width 200 height 20
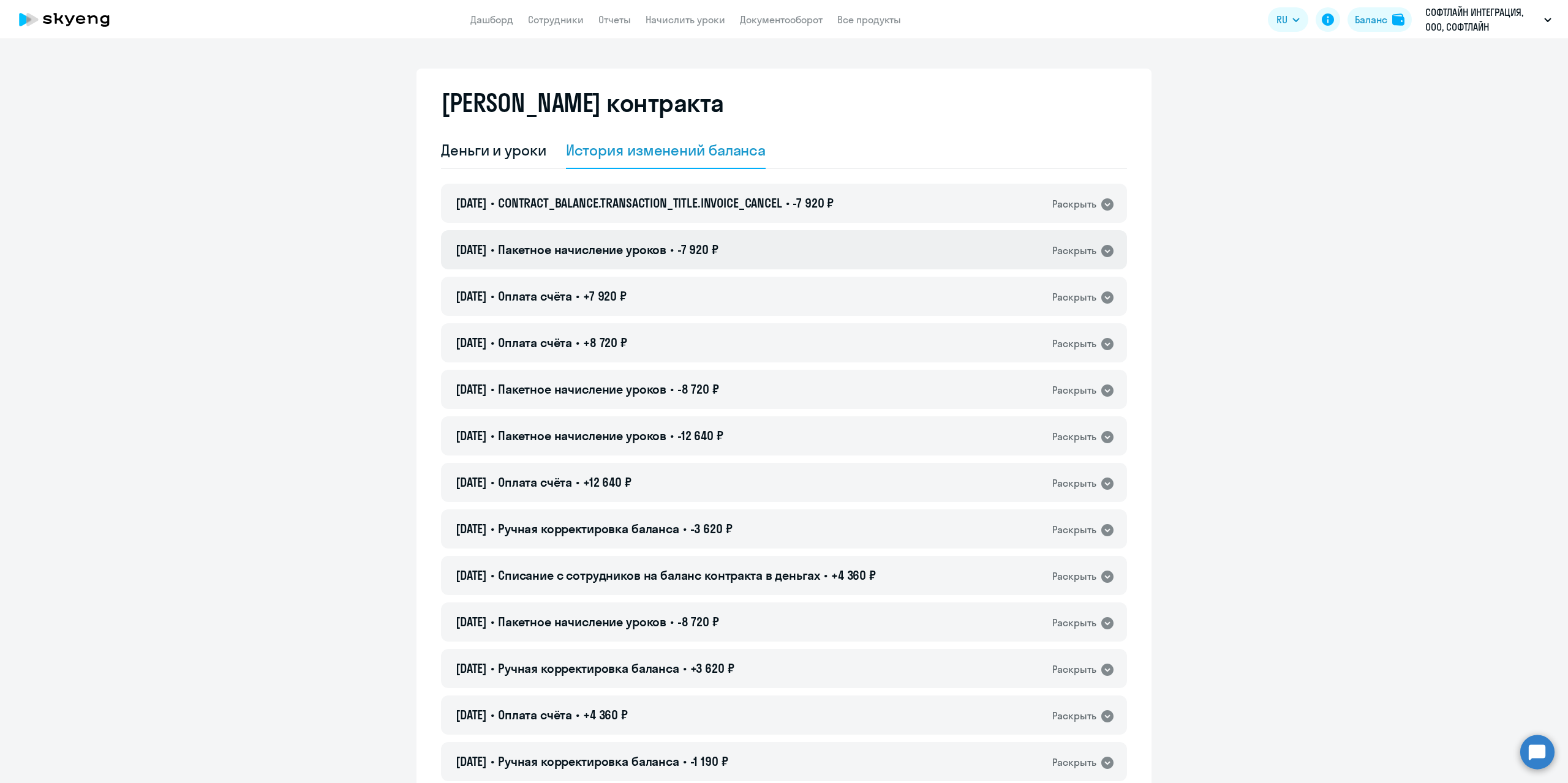
click at [1088, 239] on div "12.08.2025 • Пакетное начисление уроков • -7 920 ₽ Раскрыть" at bounding box center [783, 250] width 686 height 39
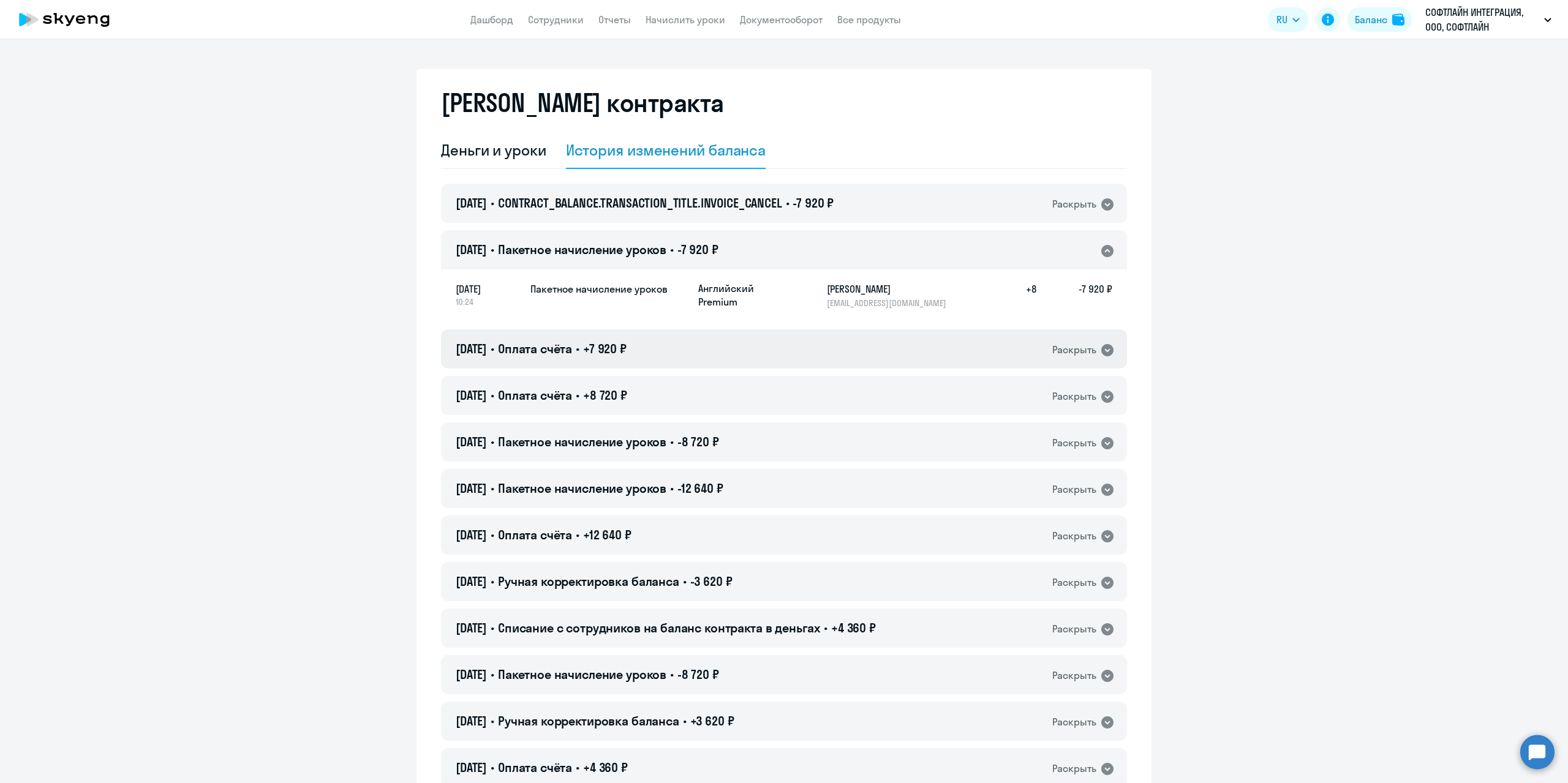
click at [1053, 354] on div "Раскрыть" at bounding box center [1074, 349] width 44 height 15
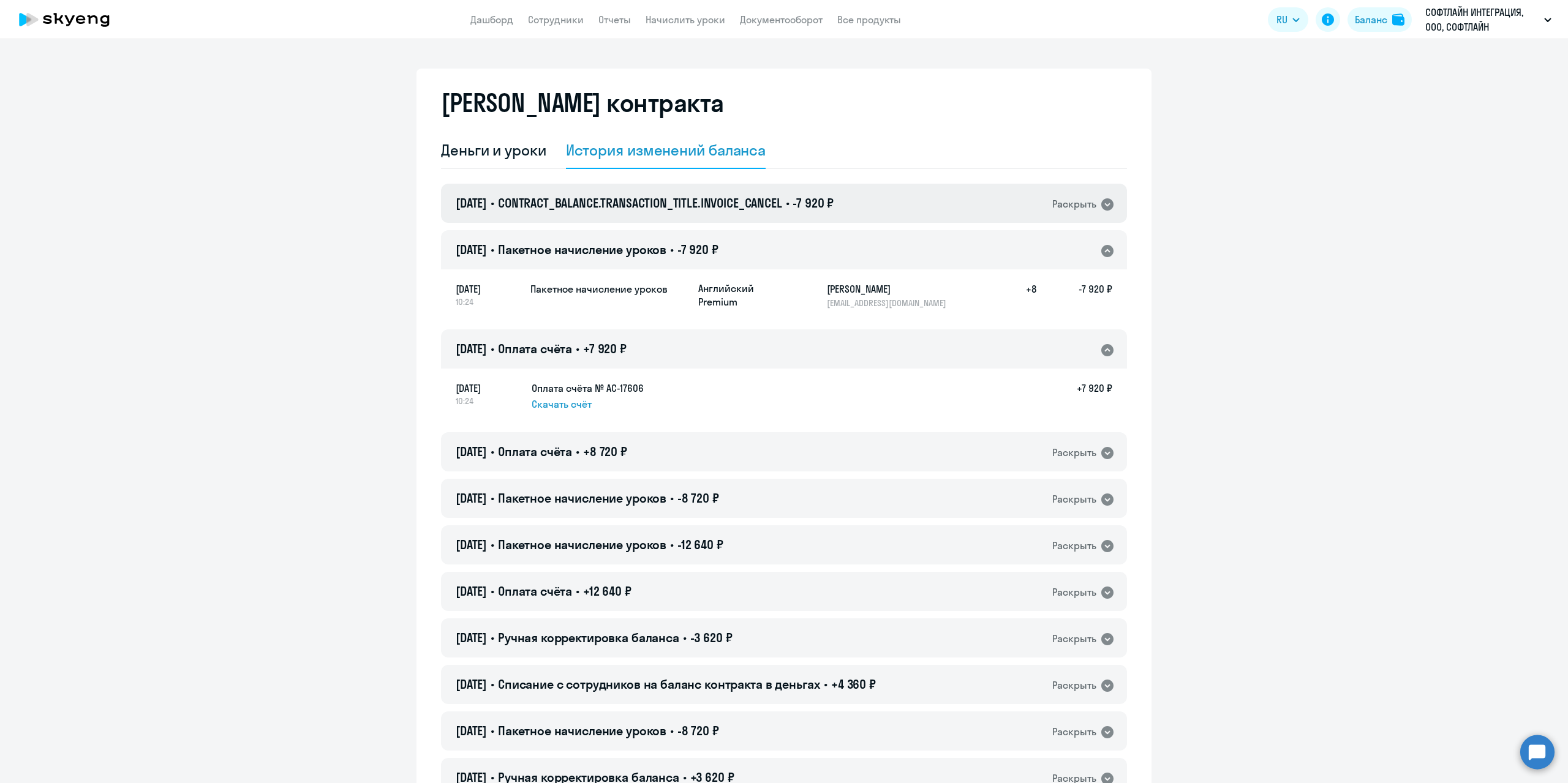
click at [1079, 209] on div "Раскрыть" at bounding box center [1074, 204] width 44 height 15
